Goal: Ask a question

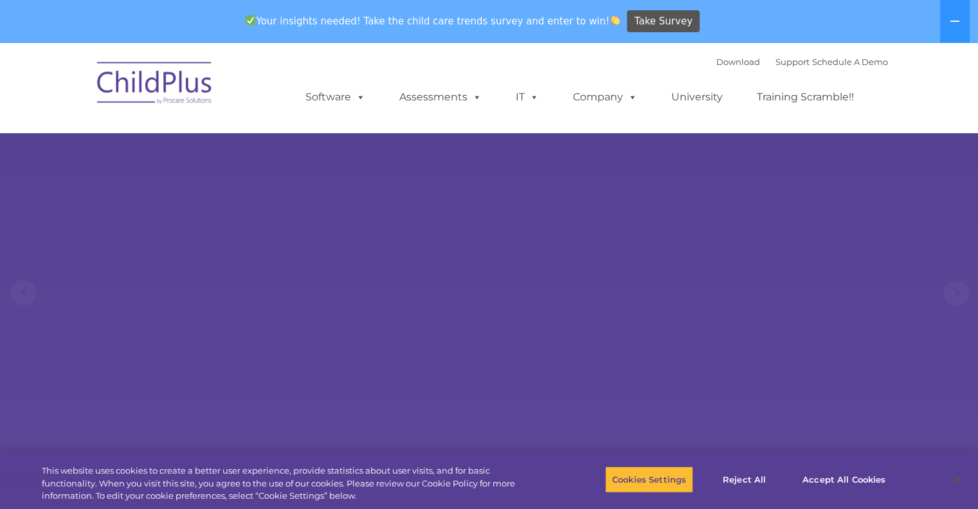
select select "MEDIUM"
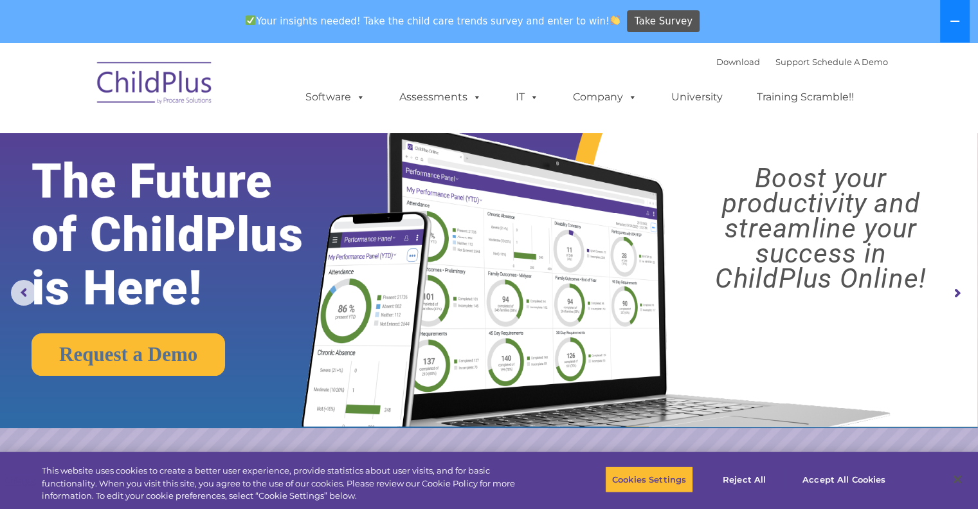
click at [956, 24] on icon at bounding box center [955, 21] width 10 height 10
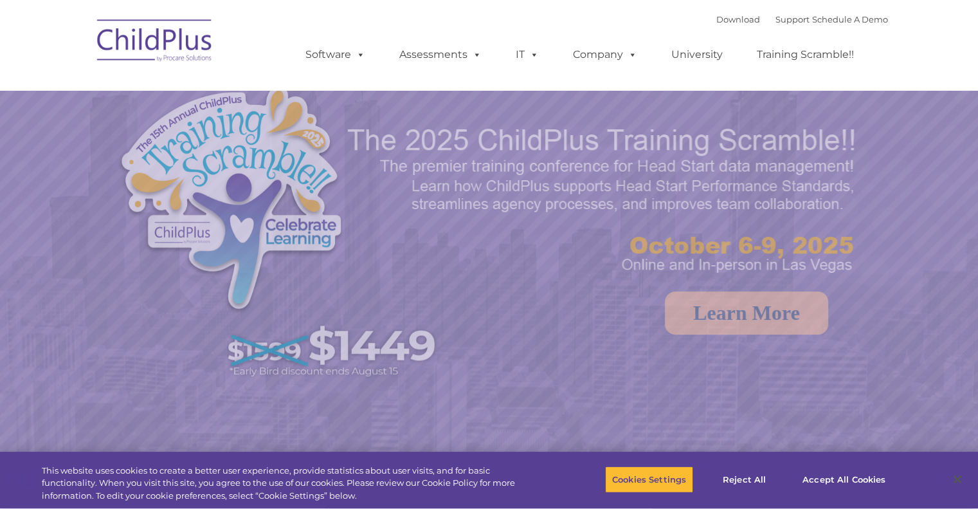
select select "MEDIUM"
